Goal: Navigation & Orientation: Find specific page/section

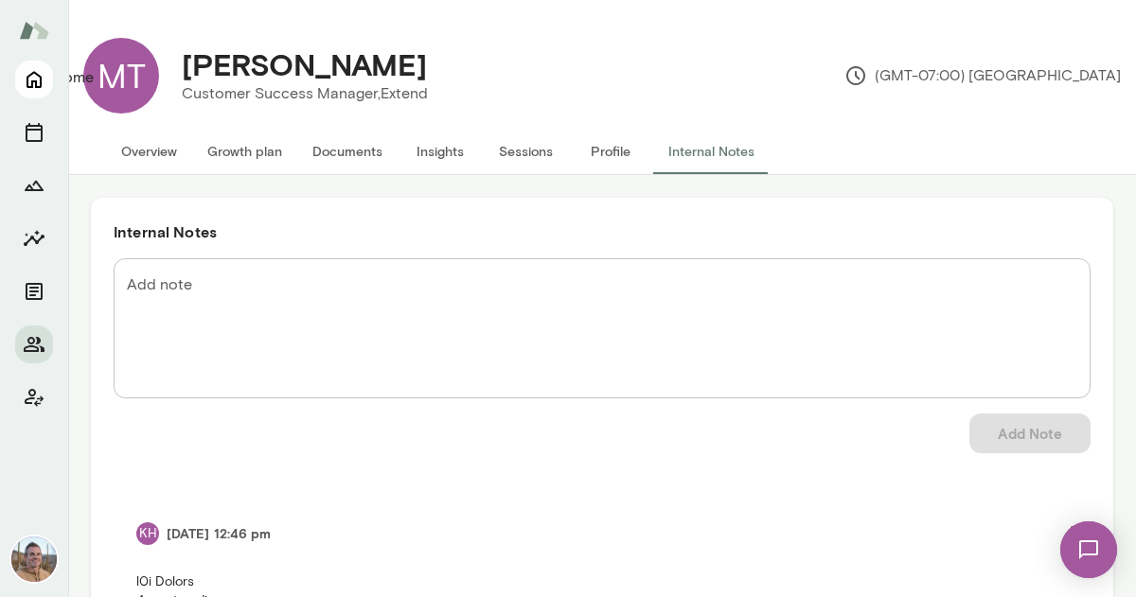
click at [33, 97] on button "Home" at bounding box center [34, 80] width 38 height 38
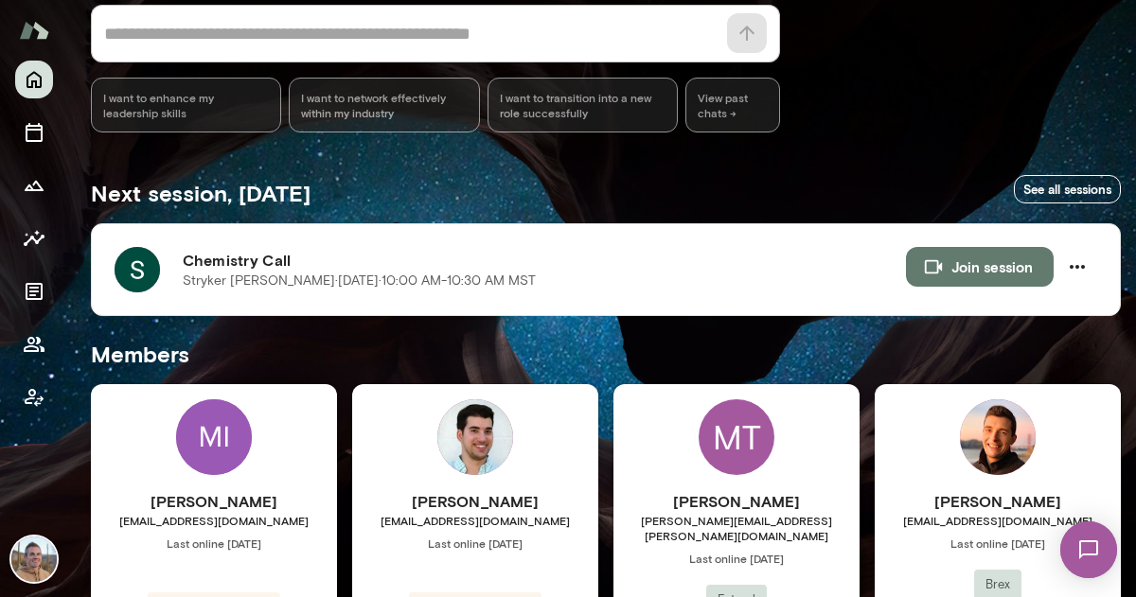
scroll to position [208, 0]
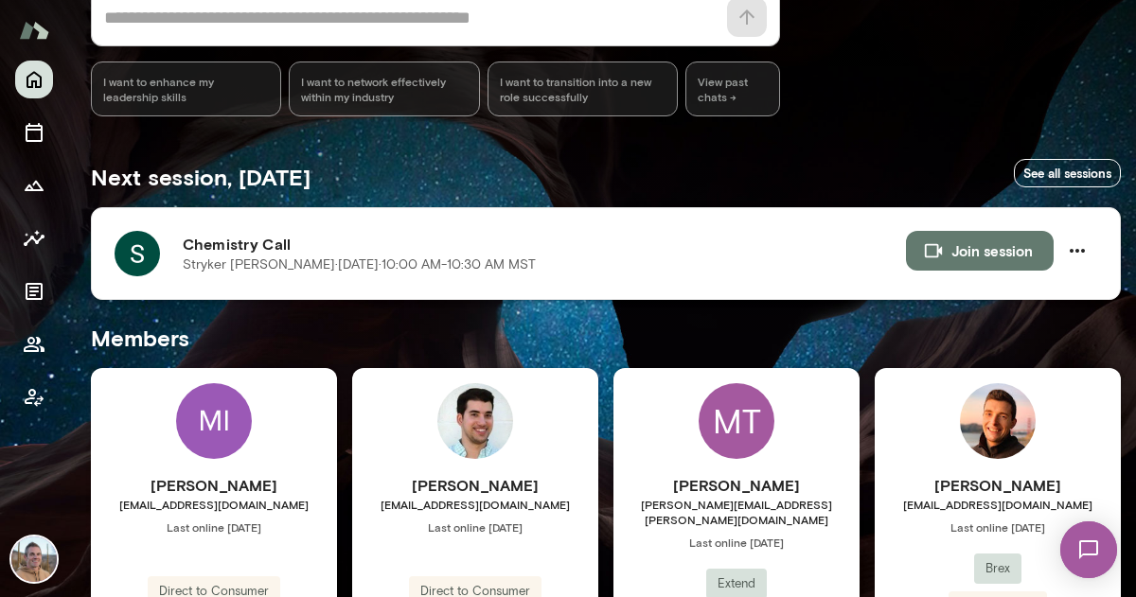
click at [308, 251] on h6 "Chemistry Call" at bounding box center [544, 244] width 723 height 23
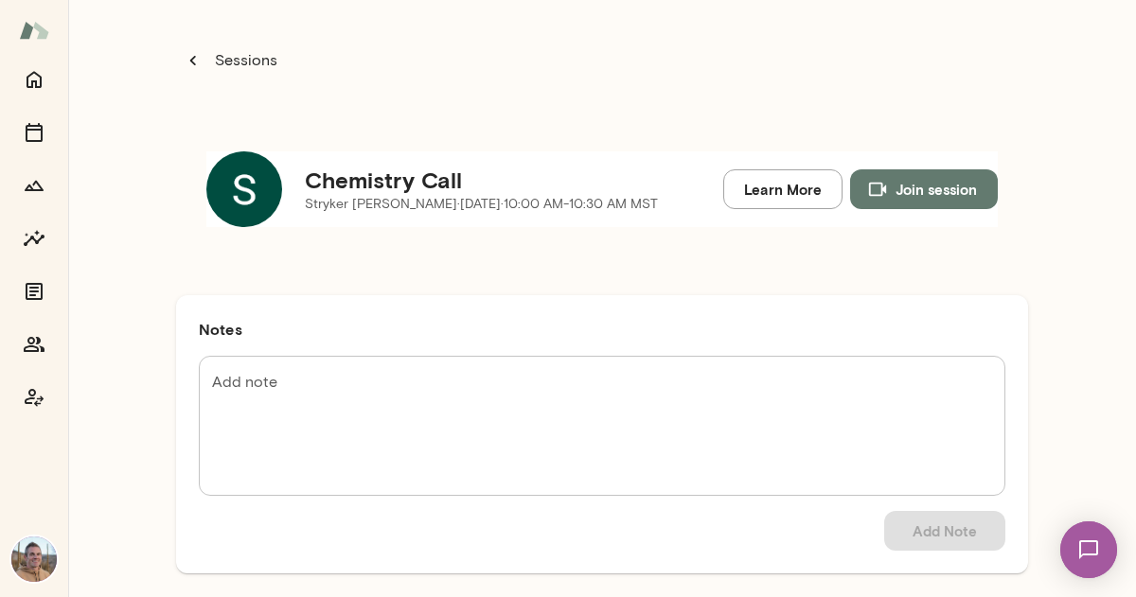
click at [238, 199] on img at bounding box center [244, 189] width 76 height 76
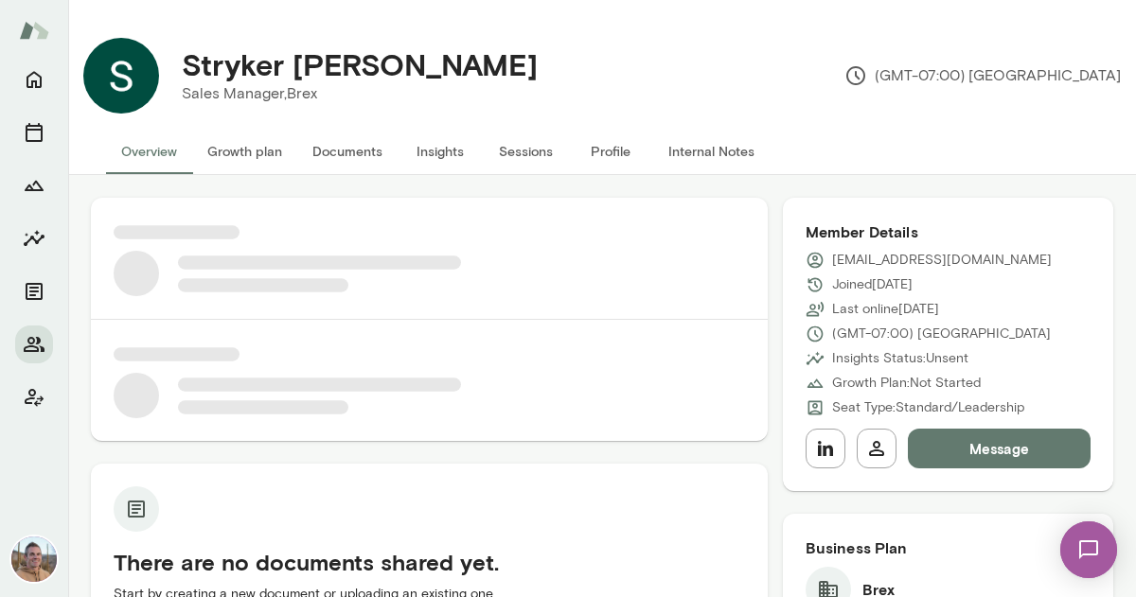
click at [746, 155] on button "Internal Notes" at bounding box center [711, 151] width 116 height 45
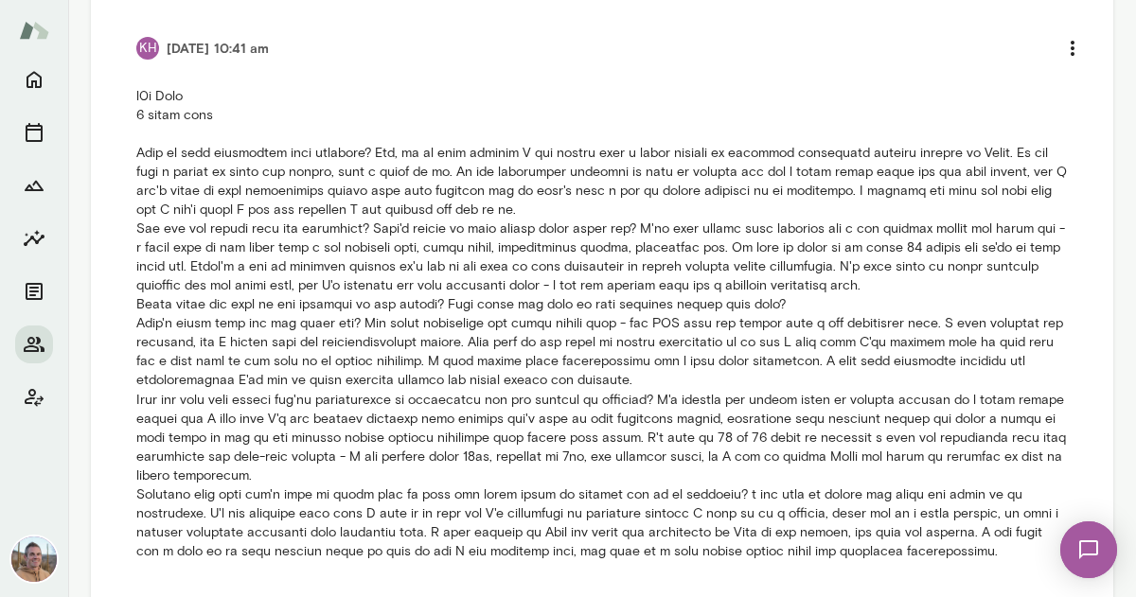
scroll to position [533, 0]
